Goal: Task Accomplishment & Management: Complete application form

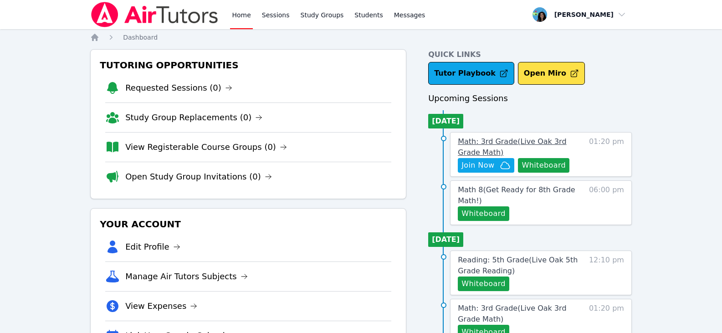
click at [499, 143] on span "Math: 3rd Grade ( Live Oak 3rd Grade Math )" at bounding box center [512, 147] width 108 height 20
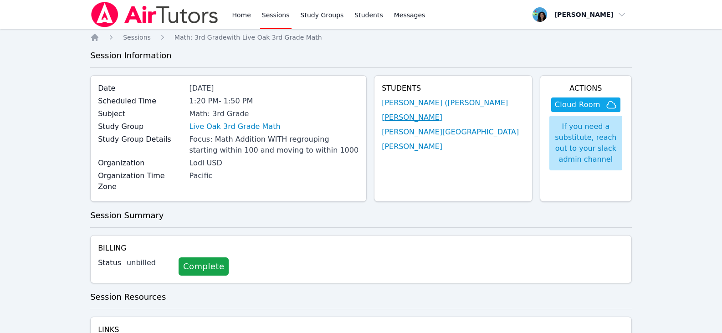
click at [442, 118] on link "[PERSON_NAME]" at bounding box center [412, 117] width 61 height 11
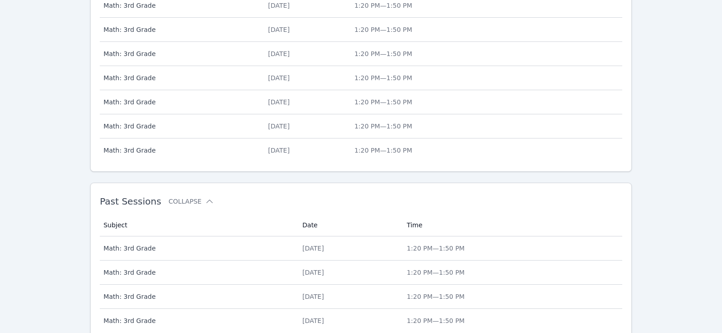
scroll to position [423, 0]
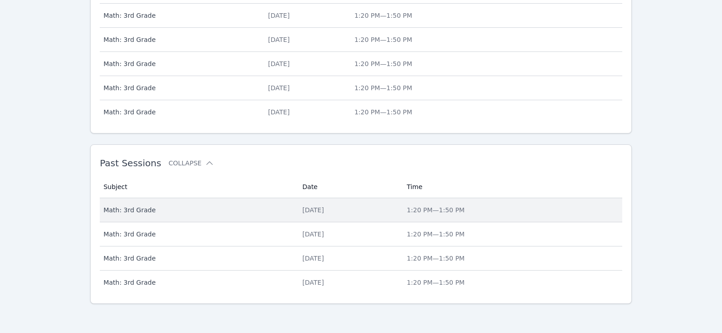
click at [297, 208] on td "Date Fri Aug 15" at bounding box center [349, 210] width 104 height 24
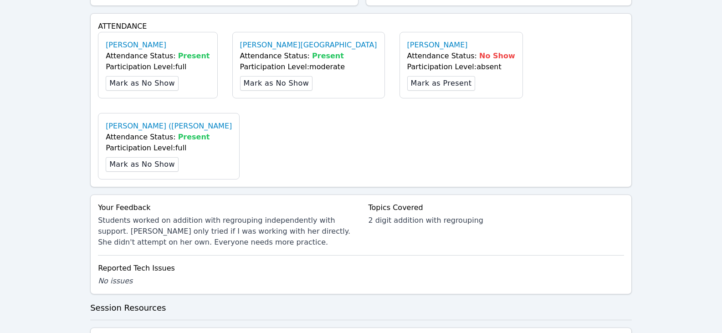
scroll to position [319, 0]
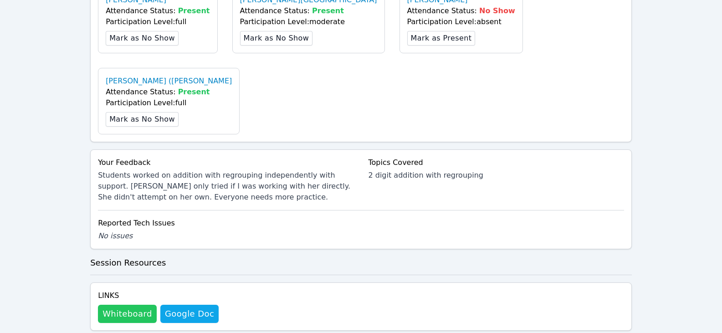
click at [120, 305] on button "Whiteboard" at bounding box center [127, 314] width 59 height 18
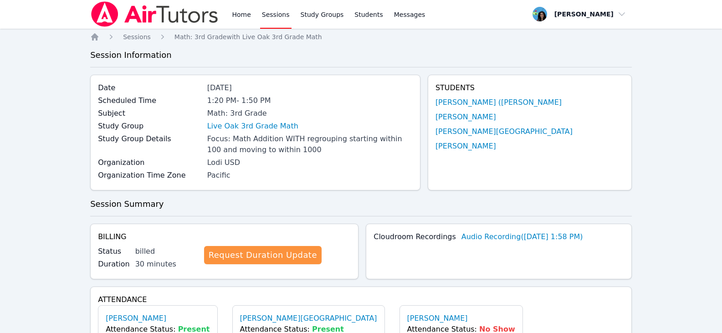
scroll to position [0, 0]
click at [273, 15] on link "Sessions" at bounding box center [275, 14] width 31 height 29
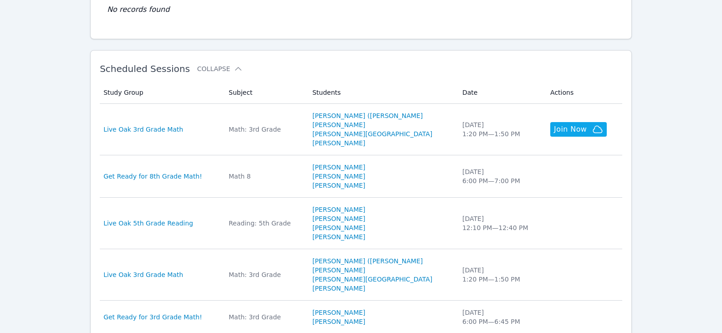
scroll to position [137, 0]
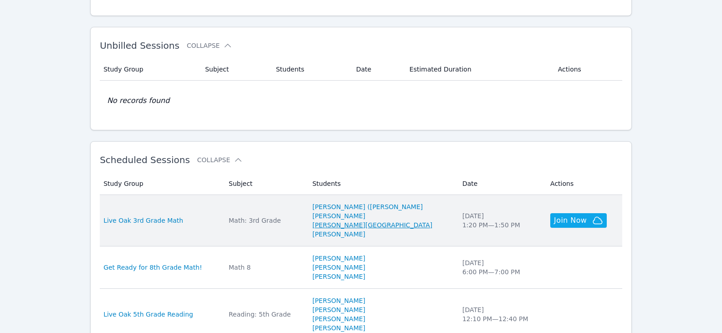
click at [363, 225] on link "[PERSON_NAME][GEOGRAPHIC_DATA]" at bounding box center [373, 225] width 120 height 9
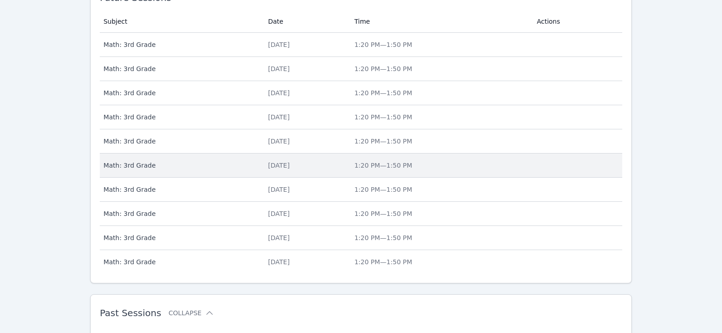
scroll to position [423, 0]
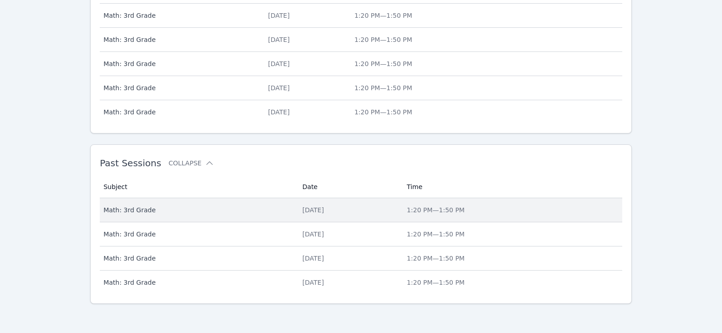
click at [303, 210] on div "Fri Aug 15" at bounding box center [349, 209] width 93 height 9
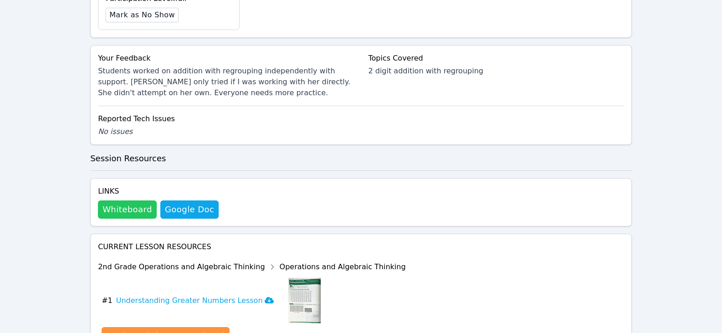
click at [109, 200] on button "Whiteboard" at bounding box center [127, 209] width 59 height 18
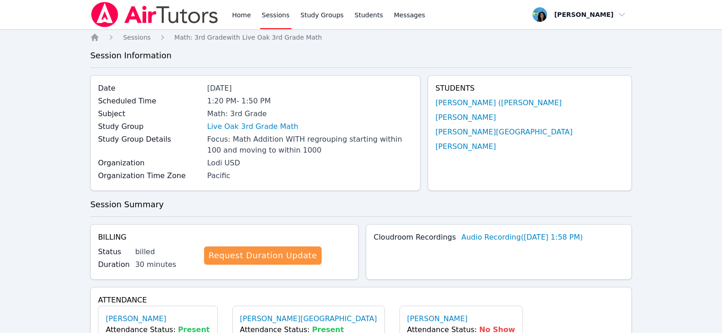
click at [229, 15] on div "Home Sessions Study Groups Students Messages" at bounding box center [258, 14] width 337 height 29
click at [237, 16] on link "Home" at bounding box center [241, 14] width 22 height 29
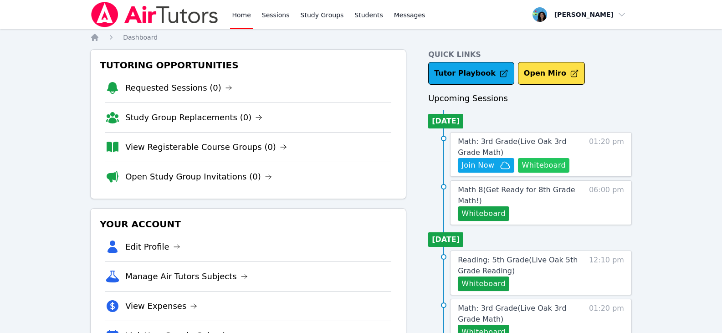
click at [546, 170] on button "Whiteboard" at bounding box center [543, 165] width 51 height 15
click at [498, 162] on span "Join Now" at bounding box center [486, 165] width 49 height 11
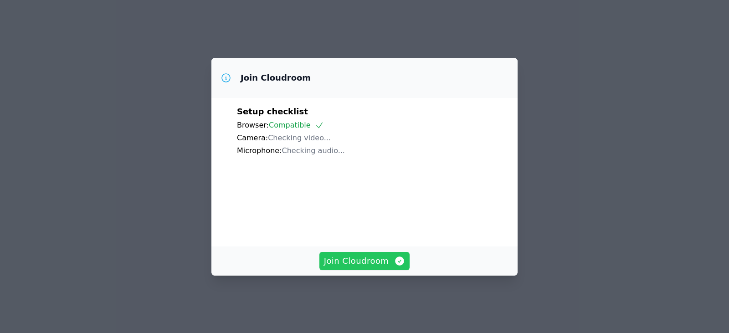
click at [382, 267] on span "Join Cloudroom" at bounding box center [365, 261] width 82 height 13
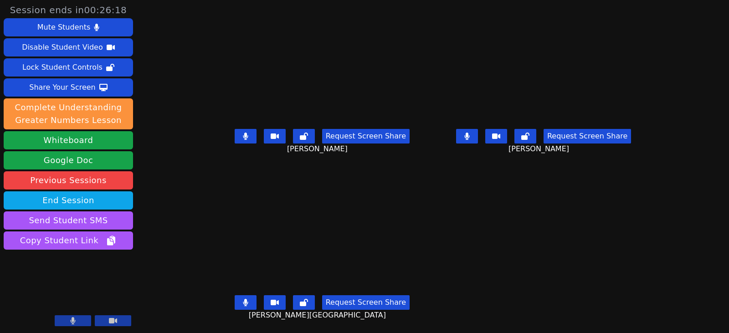
scroll to position [7, 0]
click at [246, 133] on button at bounding box center [246, 136] width 22 height 15
click at [470, 133] on icon at bounding box center [466, 136] width 5 height 7
click at [243, 299] on icon at bounding box center [245, 302] width 5 height 7
click at [241, 133] on icon at bounding box center [245, 136] width 9 height 7
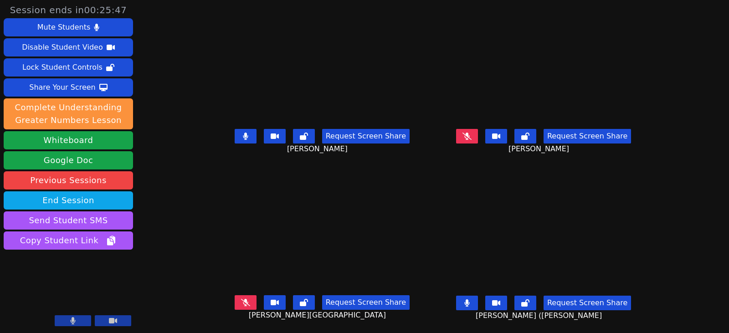
click at [243, 133] on button at bounding box center [246, 136] width 22 height 15
click at [235, 134] on button at bounding box center [246, 136] width 22 height 15
click at [241, 299] on icon at bounding box center [245, 302] width 9 height 7
click at [472, 133] on icon at bounding box center [466, 136] width 9 height 7
click at [478, 297] on button at bounding box center [467, 303] width 22 height 15
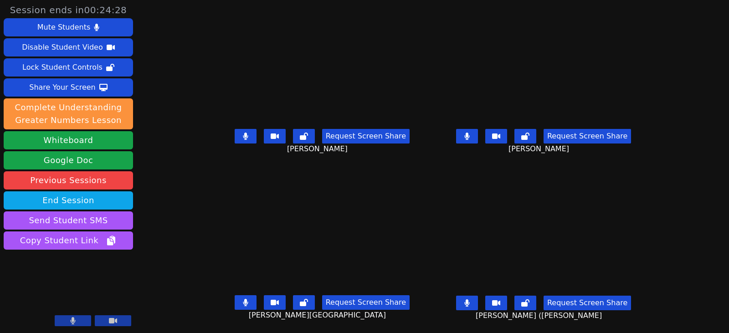
click at [239, 300] on button at bounding box center [246, 302] width 22 height 15
click at [469, 133] on icon at bounding box center [466, 136] width 5 height 7
click at [478, 296] on button at bounding box center [467, 303] width 22 height 15
click at [239, 136] on button at bounding box center [246, 136] width 22 height 15
click at [470, 299] on icon at bounding box center [466, 302] width 5 height 7
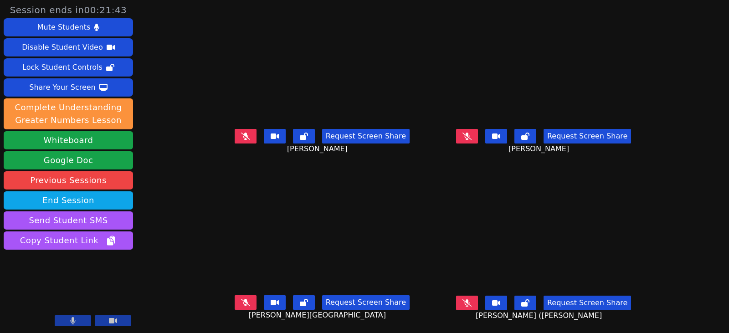
click at [235, 129] on button at bounding box center [246, 136] width 22 height 15
click at [239, 132] on button at bounding box center [246, 136] width 22 height 15
drag, startPoint x: 473, startPoint y: 296, endPoint x: 418, endPoint y: 284, distance: 56.3
click at [473, 296] on button at bounding box center [467, 303] width 22 height 15
click at [474, 134] on button at bounding box center [467, 136] width 22 height 15
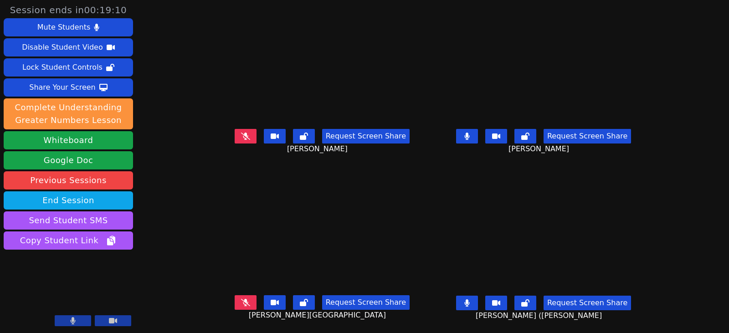
click at [470, 133] on icon at bounding box center [466, 136] width 5 height 7
click at [240, 298] on button at bounding box center [246, 302] width 22 height 15
click at [241, 297] on button at bounding box center [246, 302] width 22 height 15
drag, startPoint x: 479, startPoint y: 301, endPoint x: 474, endPoint y: 301, distance: 5.5
click at [478, 301] on button at bounding box center [467, 303] width 22 height 15
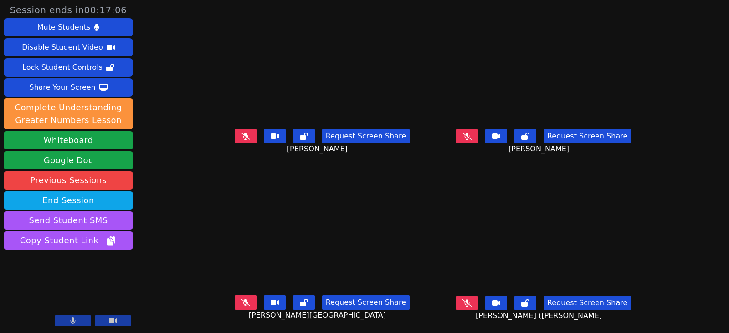
click at [241, 299] on icon at bounding box center [245, 302] width 9 height 7
click at [235, 300] on button at bounding box center [246, 302] width 22 height 15
drag, startPoint x: 479, startPoint y: 128, endPoint x: 319, endPoint y: 130, distance: 159.9
click at [472, 133] on icon at bounding box center [466, 136] width 9 height 7
click at [478, 131] on button at bounding box center [467, 136] width 22 height 15
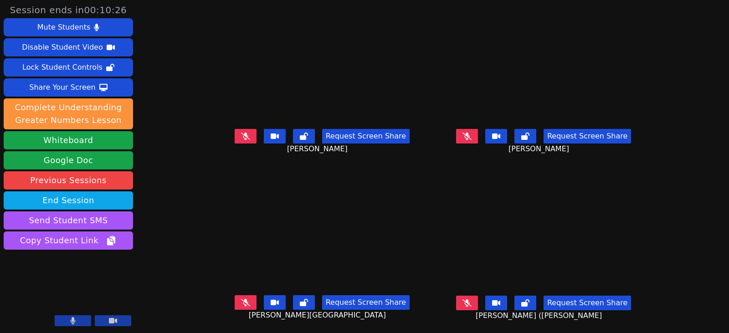
click at [472, 299] on icon at bounding box center [466, 302] width 9 height 7
click at [478, 296] on button at bounding box center [467, 303] width 22 height 15
click at [245, 135] on button at bounding box center [246, 136] width 22 height 15
click at [242, 130] on button at bounding box center [246, 136] width 22 height 15
click at [241, 299] on icon at bounding box center [245, 302] width 9 height 7
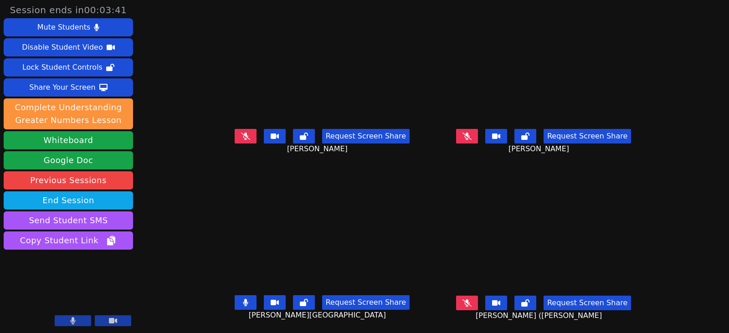
click at [238, 296] on button at bounding box center [246, 302] width 22 height 15
click at [472, 133] on icon at bounding box center [466, 136] width 9 height 7
click at [241, 133] on icon at bounding box center [245, 136] width 9 height 7
click at [243, 133] on icon at bounding box center [245, 136] width 5 height 7
click at [476, 130] on button at bounding box center [467, 136] width 22 height 15
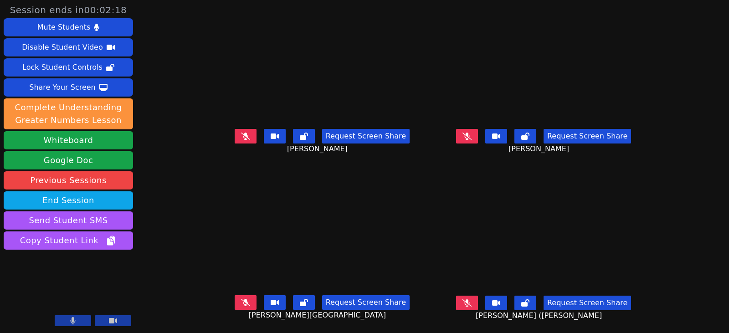
click at [235, 136] on button at bounding box center [246, 136] width 22 height 15
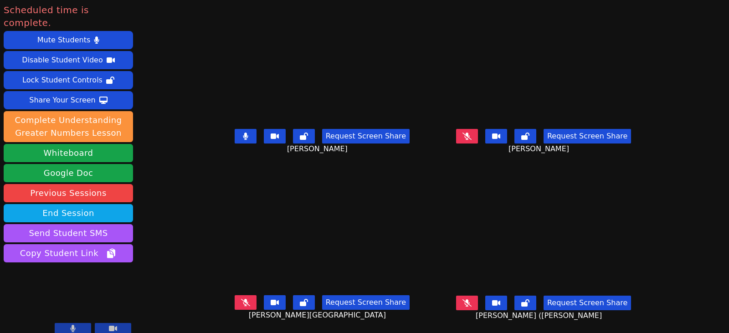
click at [472, 133] on icon at bounding box center [466, 136] width 9 height 7
click at [472, 299] on icon at bounding box center [466, 302] width 9 height 7
click at [244, 295] on button at bounding box center [246, 302] width 22 height 15
click at [243, 299] on icon at bounding box center [245, 302] width 5 height 7
click at [241, 299] on icon at bounding box center [245, 302] width 9 height 7
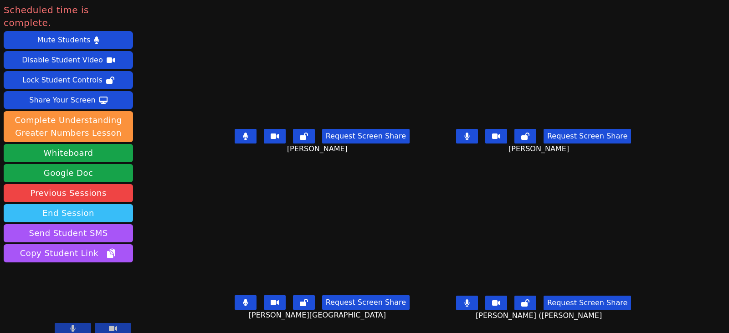
scroll to position [0, 0]
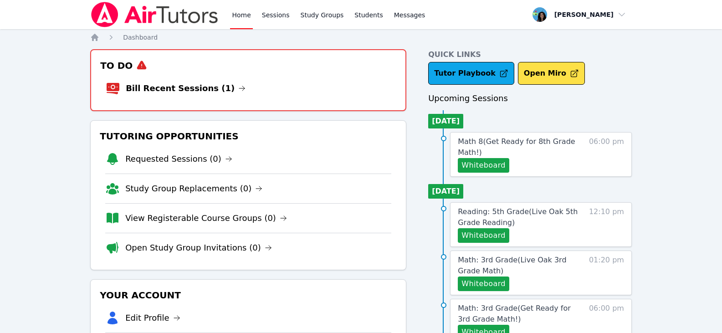
click at [197, 16] on img at bounding box center [154, 15] width 129 height 26
click at [238, 90] on icon at bounding box center [241, 88] width 7 height 7
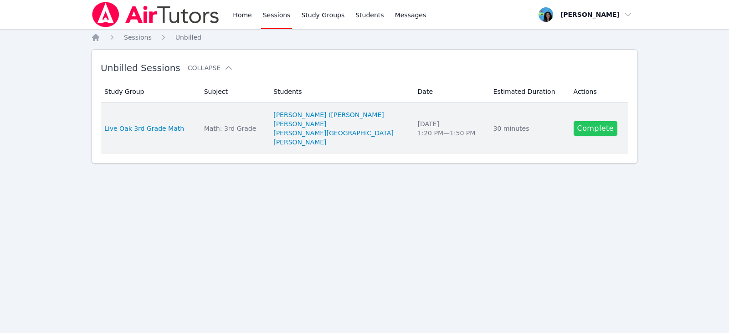
click at [584, 132] on link "Complete" at bounding box center [596, 128] width 44 height 15
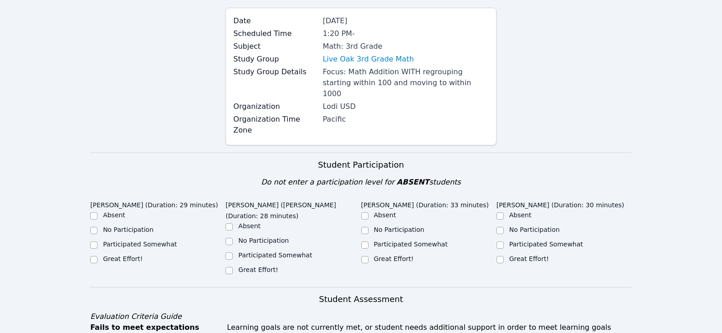
scroll to position [182, 0]
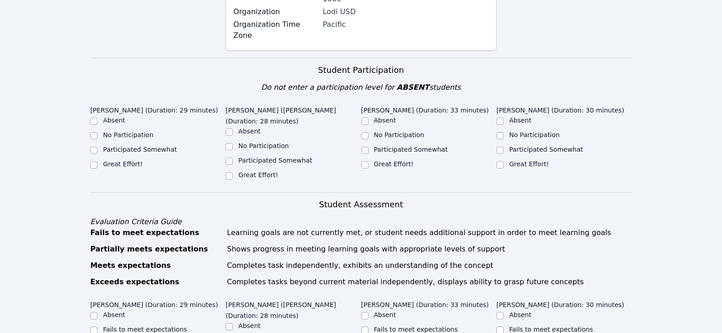
click at [126, 160] on label "Great Effort!" at bounding box center [123, 163] width 40 height 7
click at [98, 161] on input "Great Effort!" at bounding box center [93, 164] width 7 height 7
checkbox input "true"
click at [243, 171] on label "Great Effort!" at bounding box center [258, 174] width 40 height 7
click at [233, 172] on input "Great Effort!" at bounding box center [229, 175] width 7 height 7
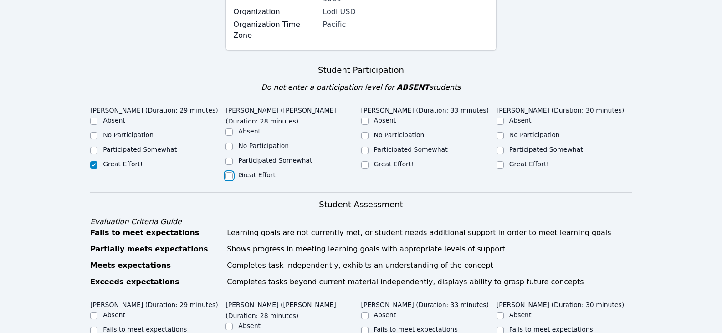
checkbox input "true"
click at [395, 160] on label "Great Effort!" at bounding box center [394, 163] width 40 height 7
click at [369, 161] on input "Great Effort!" at bounding box center [364, 164] width 7 height 7
checkbox input "true"
click at [536, 160] on label "Great Effort!" at bounding box center [529, 163] width 40 height 7
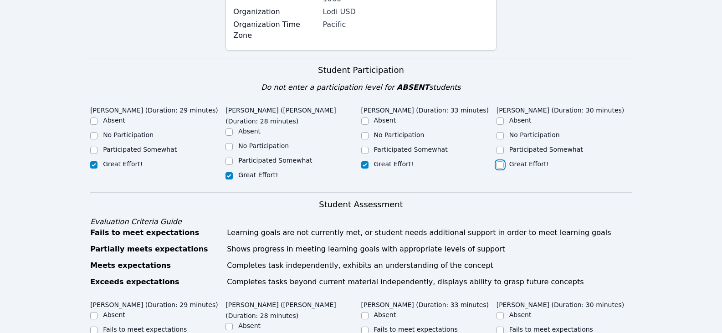
click at [504, 161] on input "Great Effort!" at bounding box center [500, 164] width 7 height 7
checkbox input "true"
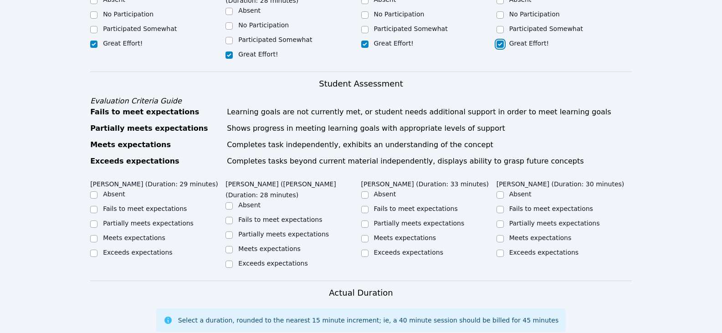
scroll to position [319, 0]
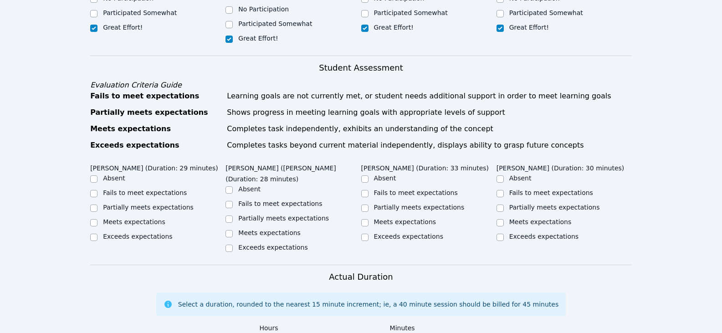
click at [151, 204] on label "Partially meets expectations" at bounding box center [148, 207] width 91 height 7
click at [98, 205] on input "Partially meets expectations" at bounding box center [93, 208] width 7 height 7
checkbox input "true"
click at [309, 215] on label "Partially meets expectations" at bounding box center [283, 218] width 91 height 7
click at [233, 216] on input "Partially meets expectations" at bounding box center [229, 219] width 7 height 7
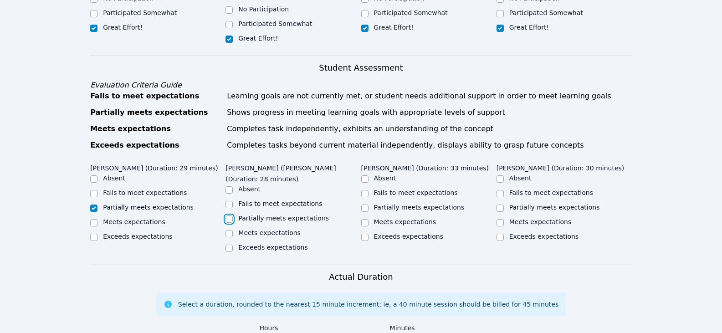
checkbox input "true"
click at [434, 204] on label "Partially meets expectations" at bounding box center [419, 207] width 91 height 7
click at [369, 205] on input "Partially meets expectations" at bounding box center [364, 208] width 7 height 7
checkbox input "true"
click at [531, 174] on ul "Absent Fails to meet expectations Partially meets expectations Meets expectatio…" at bounding box center [564, 208] width 135 height 69
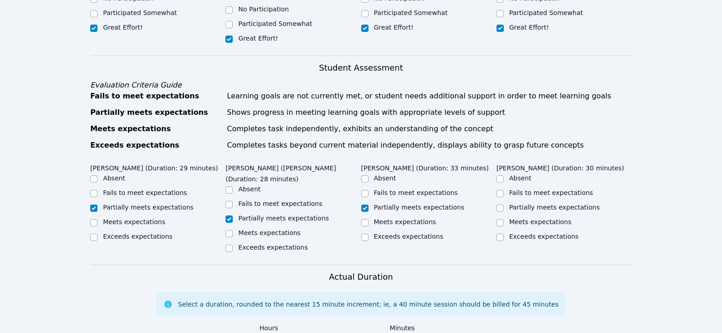
click at [533, 204] on label "Partially meets expectations" at bounding box center [554, 207] width 91 height 7
click at [504, 205] on input "Partially meets expectations" at bounding box center [500, 208] width 7 height 7
checkbox input "true"
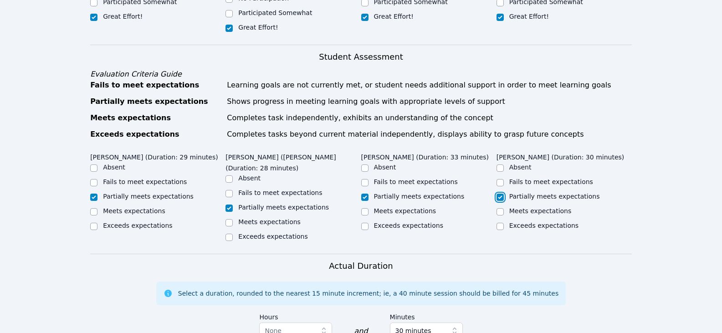
scroll to position [501, 0]
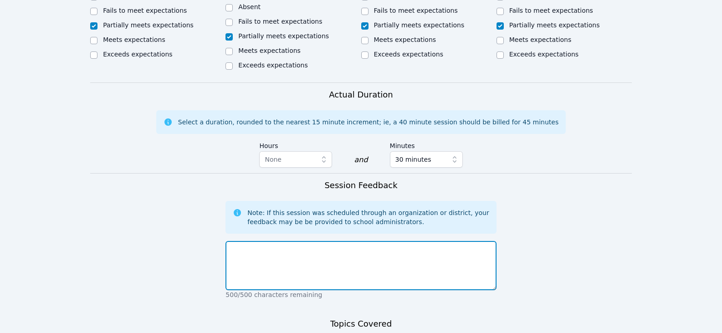
click at [406, 241] on textarea at bounding box center [361, 265] width 271 height 49
click at [320, 241] on textarea "Students continued to work on adding with regrouping" at bounding box center [361, 265] width 271 height 49
click at [387, 241] on textarea "Students continued to work on 2 digit addiiton with regrouping" at bounding box center [361, 265] width 271 height 49
click at [433, 241] on textarea "Students continued to work on 2 digit addition with regrouping" at bounding box center [361, 265] width 271 height 49
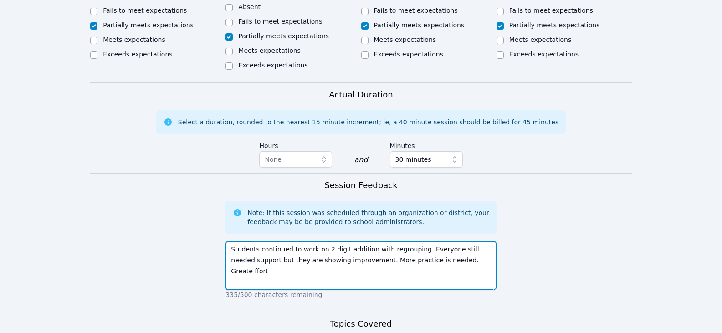
click at [447, 241] on textarea "Students continued to work on 2 digit addition with regrouping. Everyone still …" at bounding box center [361, 265] width 271 height 49
click at [465, 241] on textarea "Students continued to work on 2 digit addition with regrouping. Everyone still …" at bounding box center [361, 265] width 271 height 49
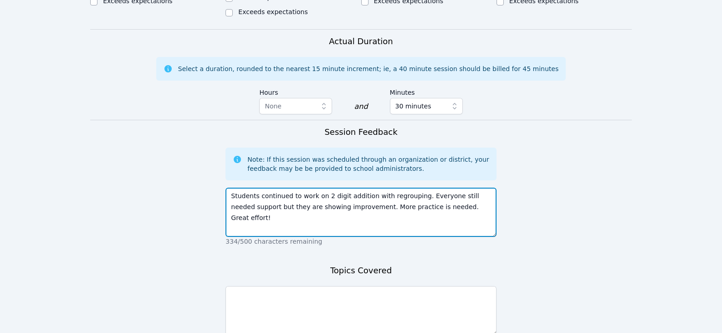
scroll to position [592, 0]
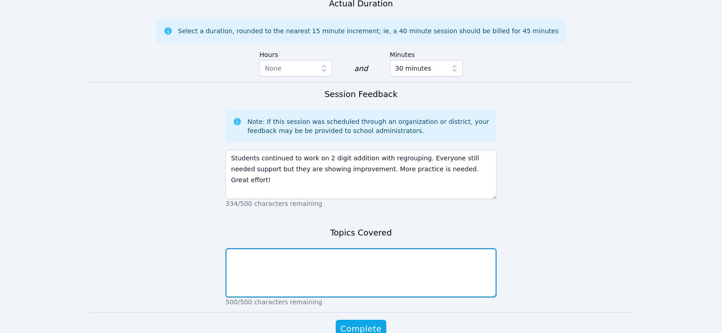
click at [408, 248] on textarea at bounding box center [361, 272] width 271 height 49
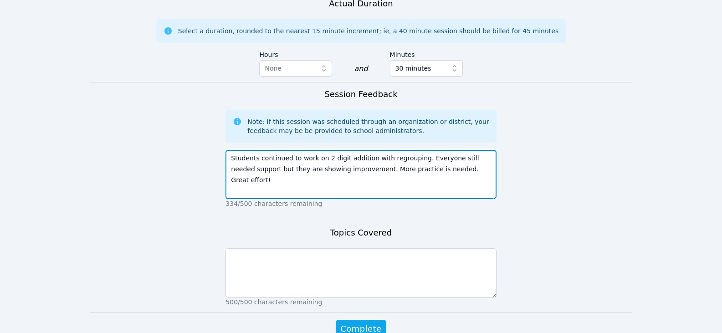
click at [325, 150] on textarea "Students continued to work on 2 digit addition with regrouping. Everyone still …" at bounding box center [361, 174] width 271 height 49
click at [349, 150] on textarea "Students continued to work on 2-digit addition with regrouping. Everyone still …" at bounding box center [361, 174] width 271 height 49
drag, startPoint x: 320, startPoint y: 115, endPoint x: 409, endPoint y: 114, distance: 88.9
click at [409, 150] on textarea "Students continued to work on 2-digit addition with regrouping. Everyone still …" at bounding box center [361, 174] width 271 height 49
type textarea "Students continued to work on 2-digit addition with regrouping. Everyone still …"
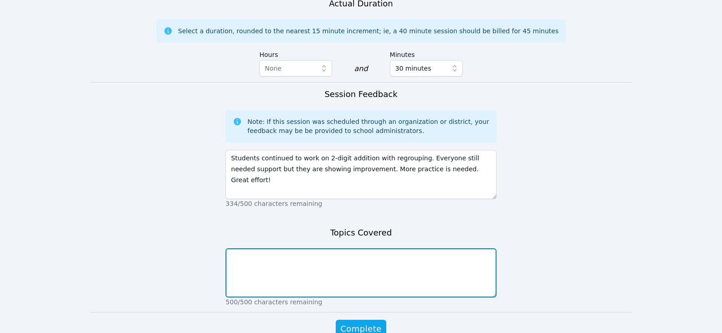
click at [346, 248] on textarea at bounding box center [361, 272] width 271 height 49
paste textarea "2-digit addition with regrouping"
type textarea "2-digit addition with regrouping"
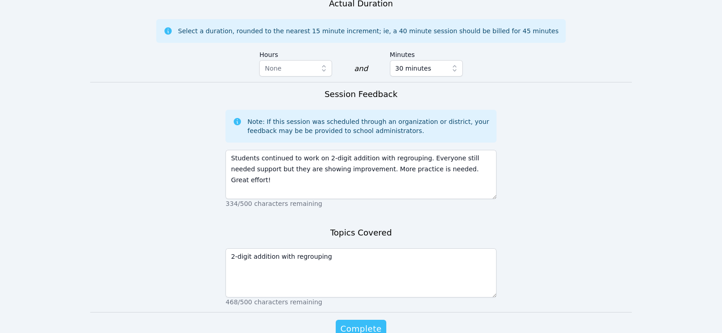
click at [369, 323] on span "Complete" at bounding box center [360, 329] width 41 height 13
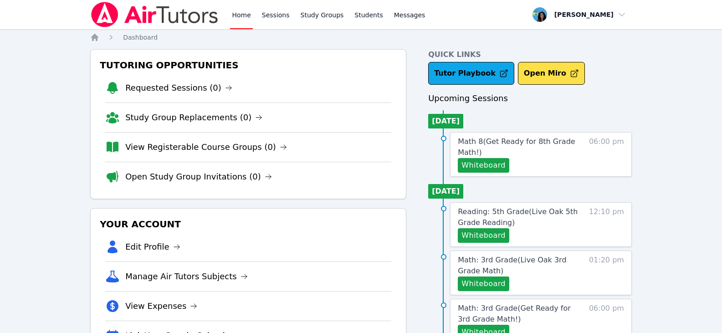
click at [241, 13] on link "Home" at bounding box center [241, 14] width 22 height 29
